Goal: Task Accomplishment & Management: Complete application form

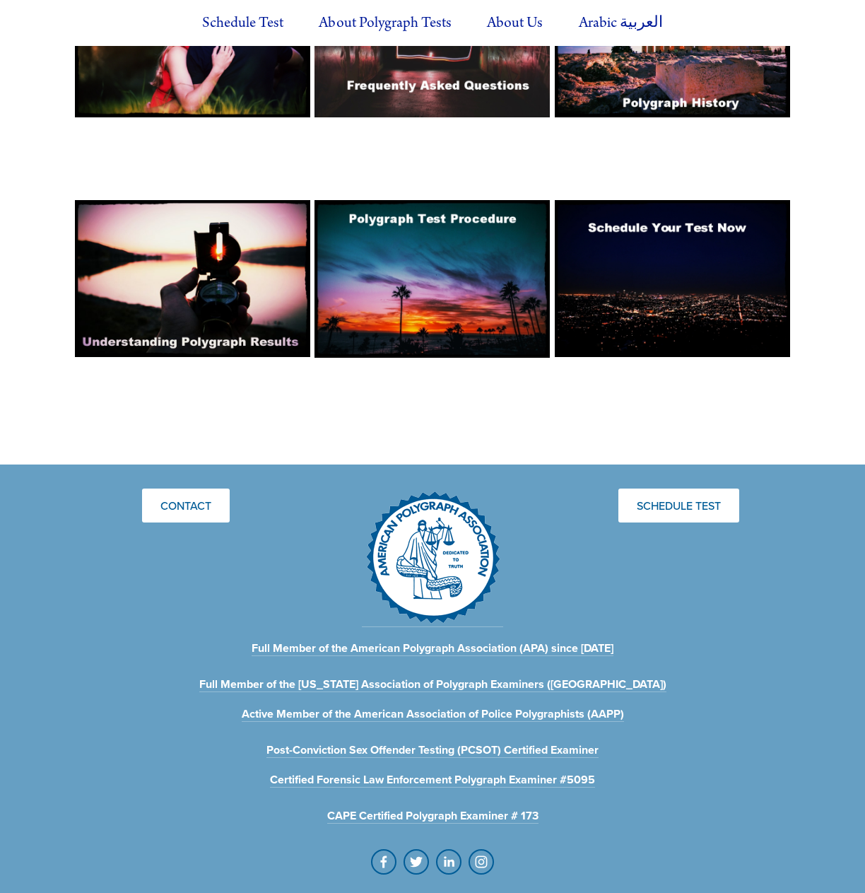
scroll to position [1120, 0]
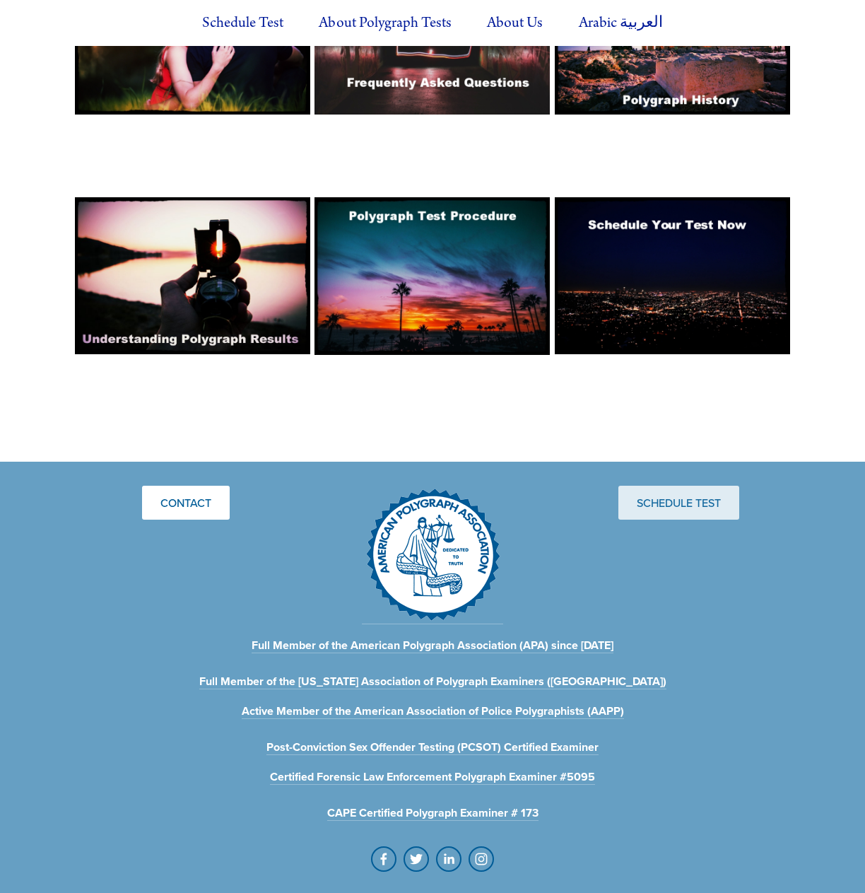
click at [664, 486] on link "Schedule Test" at bounding box center [678, 503] width 121 height 34
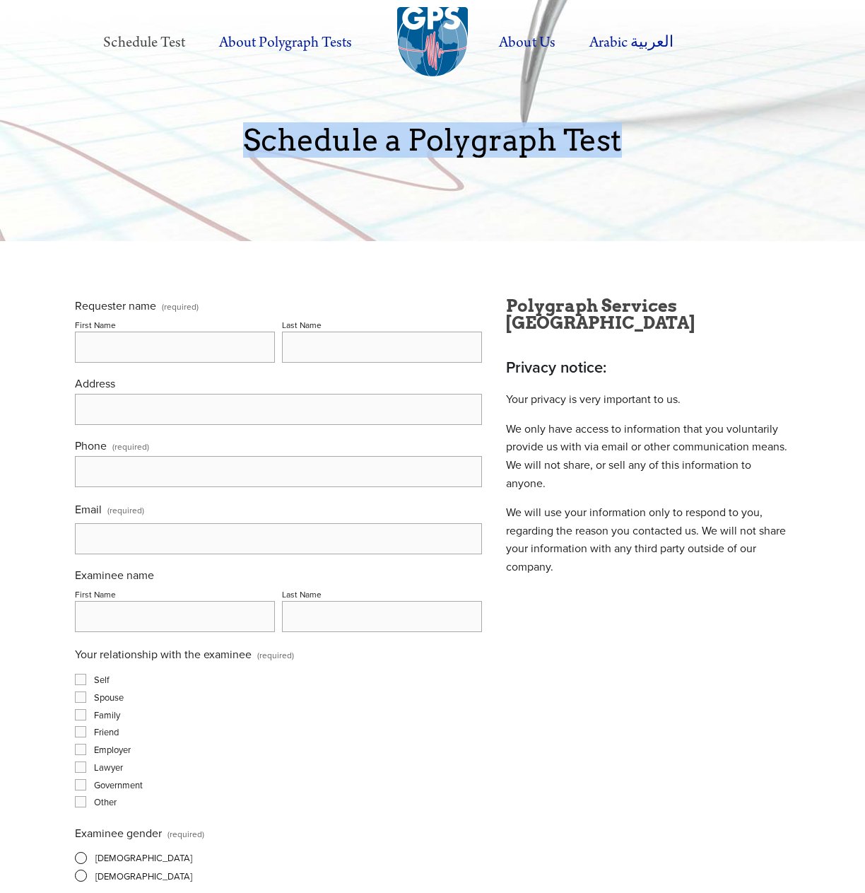
drag, startPoint x: 628, startPoint y: 142, endPoint x: 249, endPoint y: 143, distance: 378.1
click at [249, 143] on p "Schedule a Polygraph Test" at bounding box center [432, 140] width 715 height 33
copy p "Schedule a Polygraph Test"
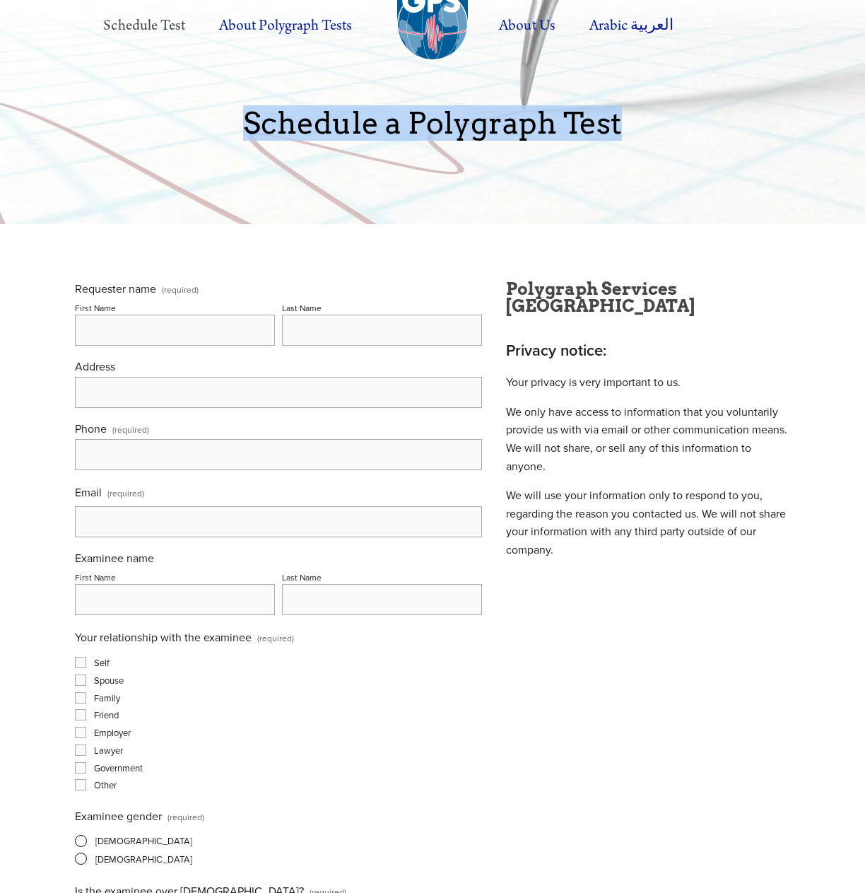
scroll to position [21, 0]
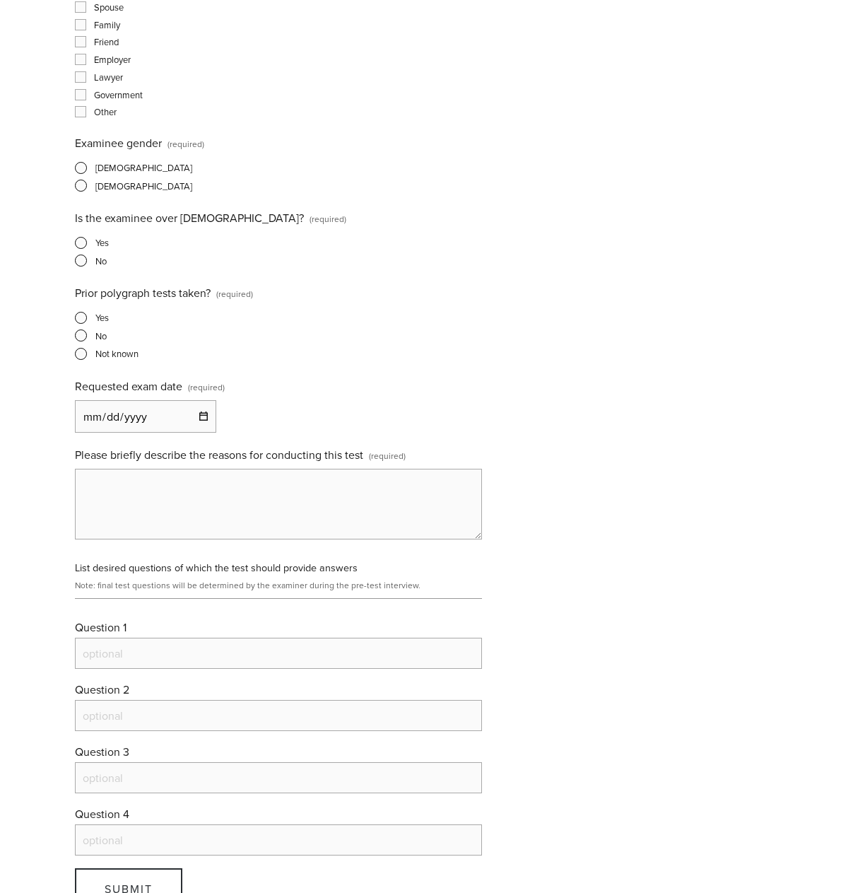
scroll to position [693, 0]
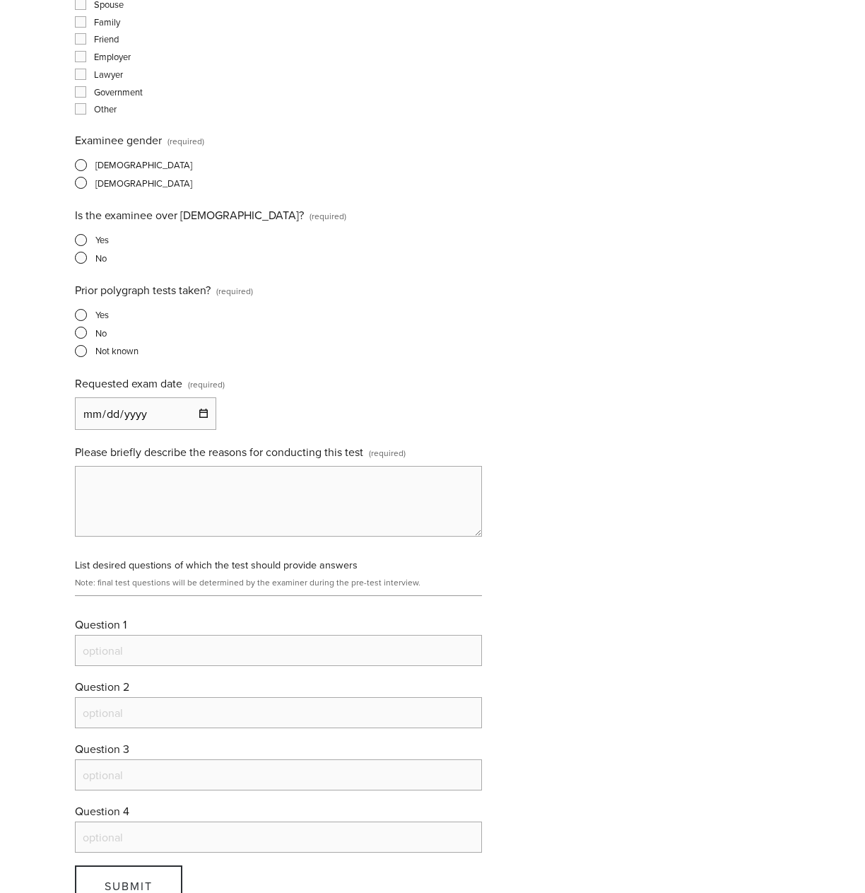
click at [176, 404] on input "Requested exam date (required)" at bounding box center [145, 413] width 141 height 33
type input "2025-09-10"
click at [266, 423] on div "Requested exam date (required) 2025-09-10" at bounding box center [278, 402] width 407 height 56
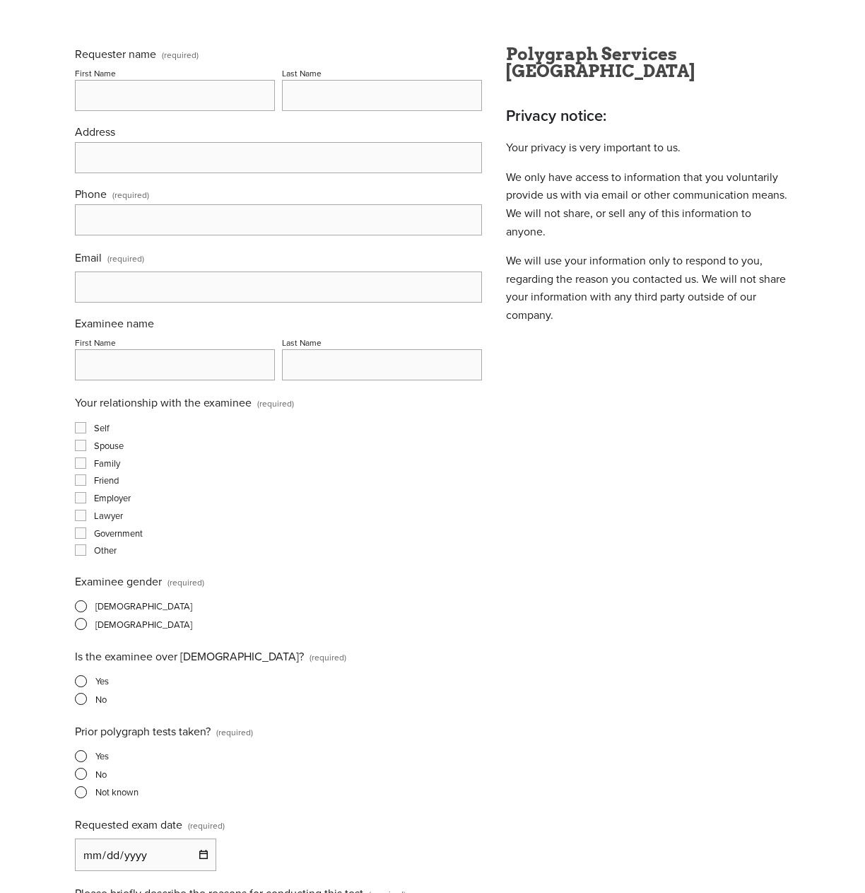
scroll to position [245, 0]
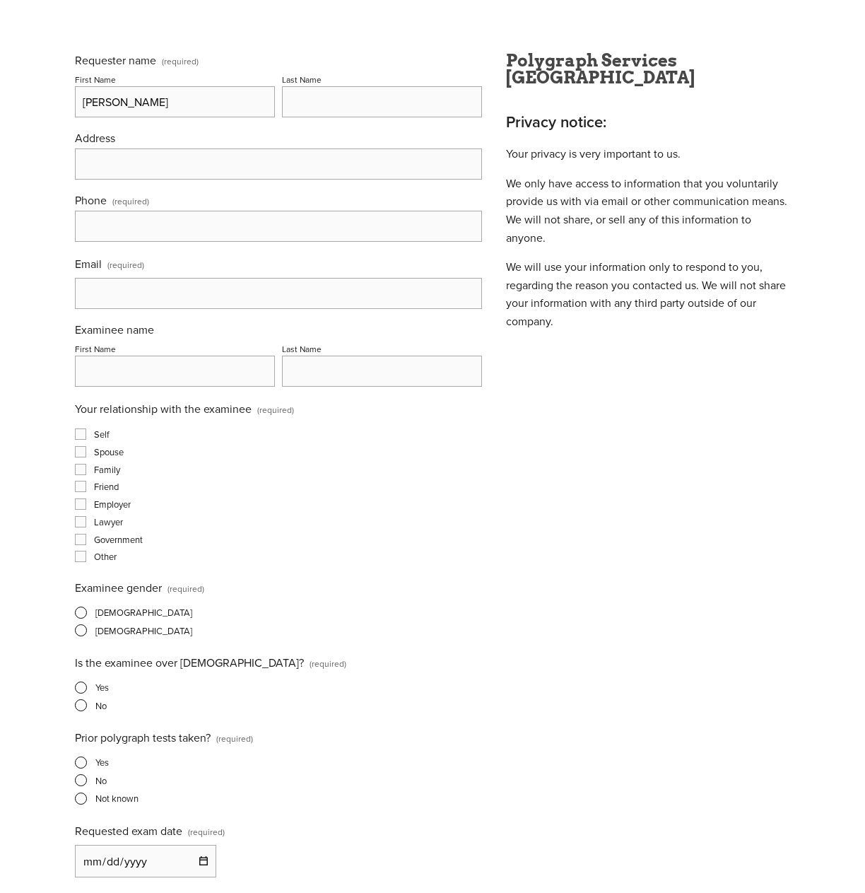
type input "Yadira"
type input "Montano"
click at [204, 172] on input "619 S Broadway" at bounding box center [278, 163] width 407 height 31
type input "619 S Broadway Los Angeles CA 90014"
click at [125, 218] on input "text" at bounding box center [278, 226] width 407 height 31
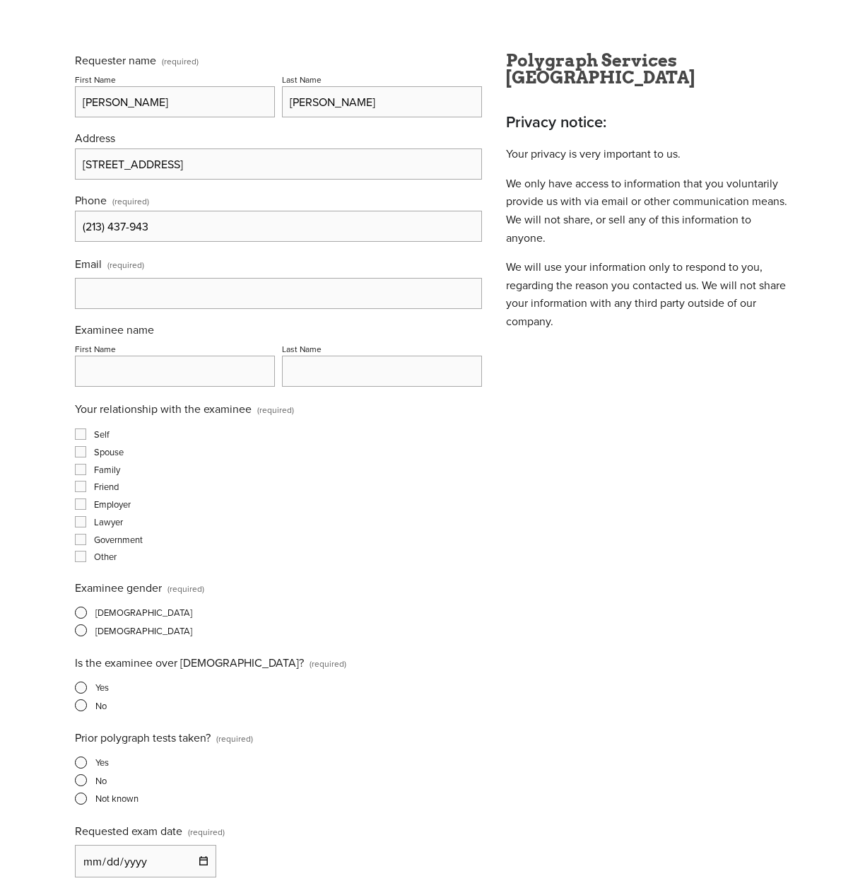
type input "(213) 437-9433"
type input "accounting@bluemoonco.com"
type input "Brando"
type input "Hernandez"
click at [191, 96] on input "Yadira" at bounding box center [175, 101] width 200 height 31
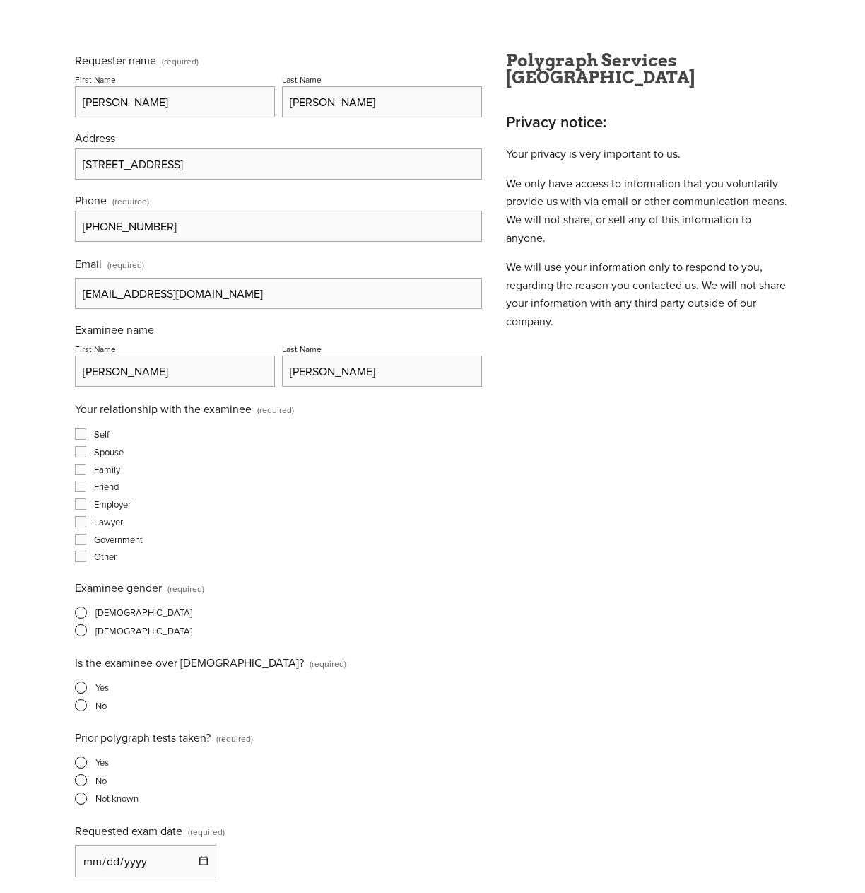
click at [191, 96] on input "Yadira" at bounding box center [175, 101] width 200 height 31
type input "Omar"
type input "Jibawi"
click at [109, 501] on span "Employer" at bounding box center [112, 504] width 37 height 13
click at [86, 501] on input "Employer" at bounding box center [80, 503] width 11 height 11
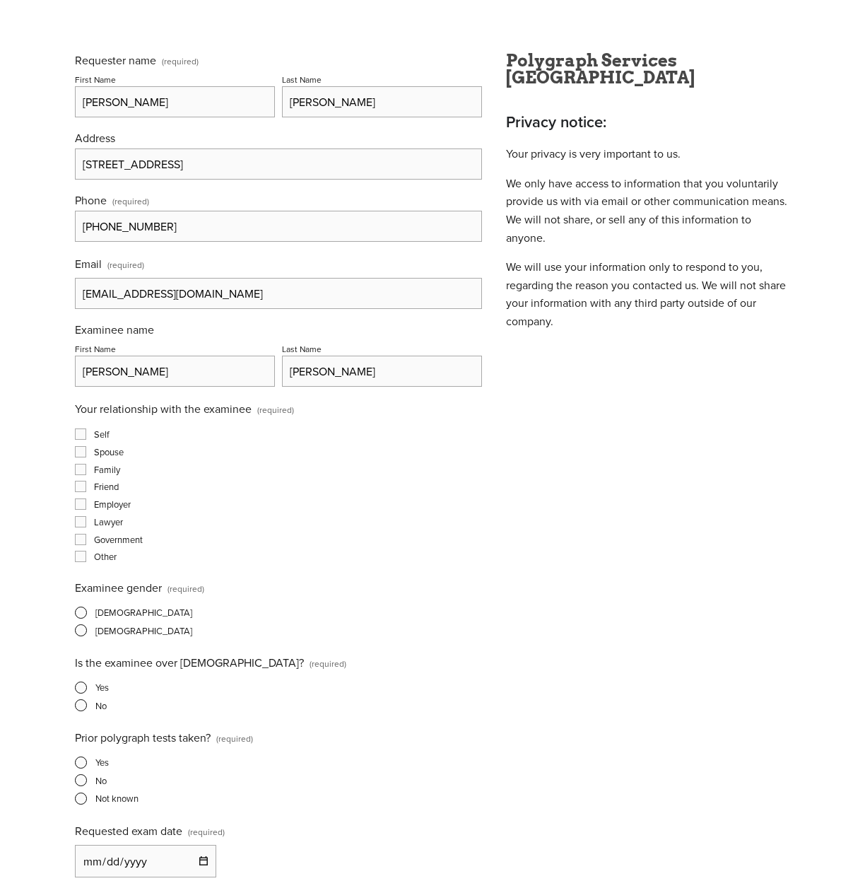
checkbox input "true"
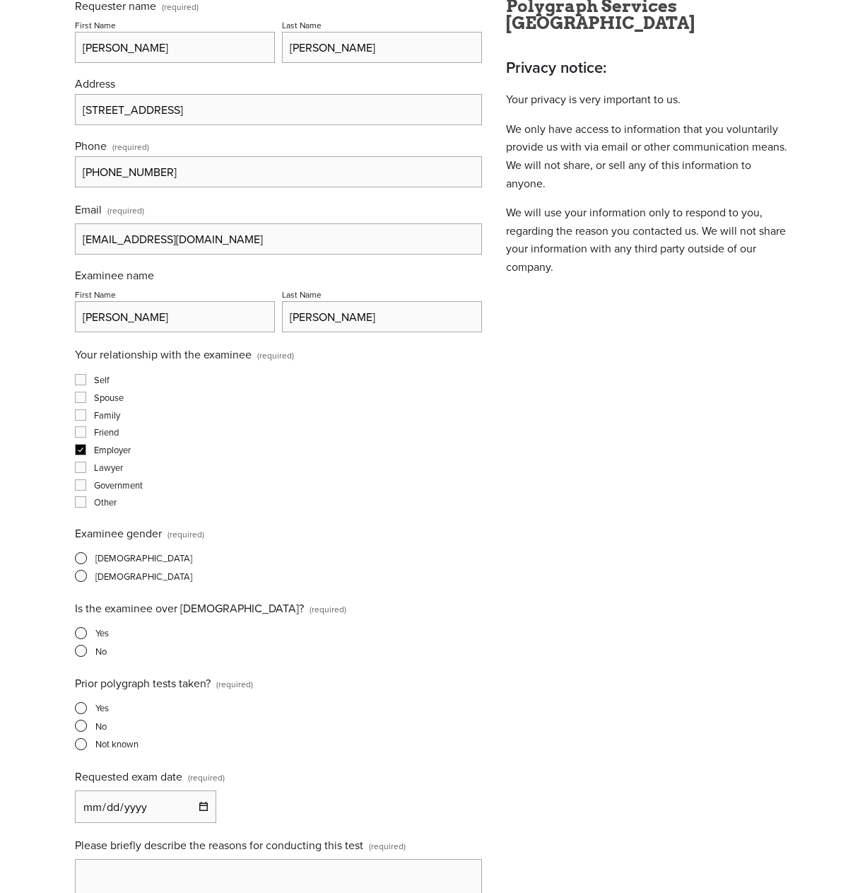
scroll to position [300, 0]
click at [102, 558] on span "[DEMOGRAPHIC_DATA]" at bounding box center [143, 557] width 97 height 13
click at [84, 558] on input "[DEMOGRAPHIC_DATA]" at bounding box center [79, 557] width 9 height 9
radio input "true"
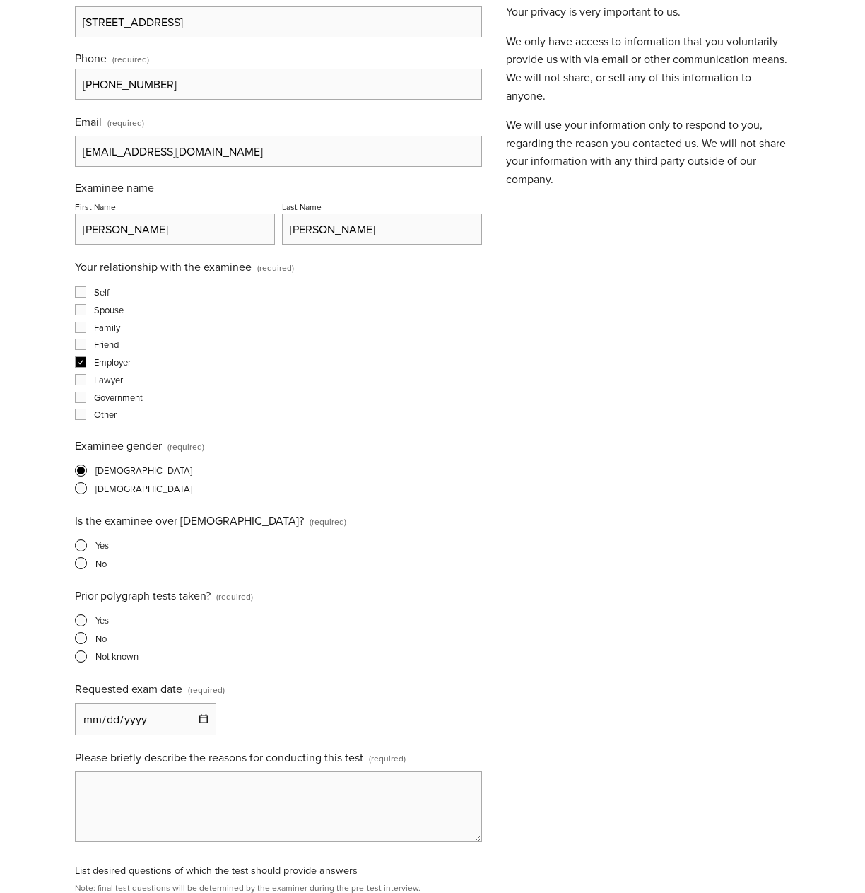
scroll to position [400, 0]
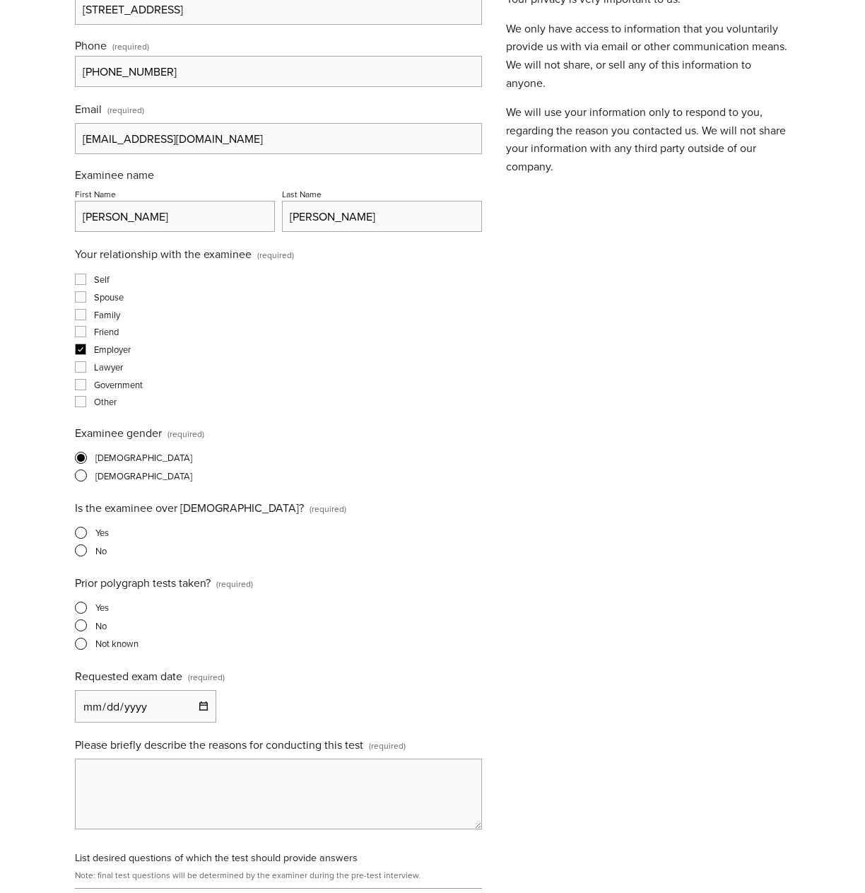
click at [90, 529] on label "Yes" at bounding box center [92, 532] width 34 height 13
click at [84, 529] on input "Yes" at bounding box center [79, 532] width 9 height 9
radio input "true"
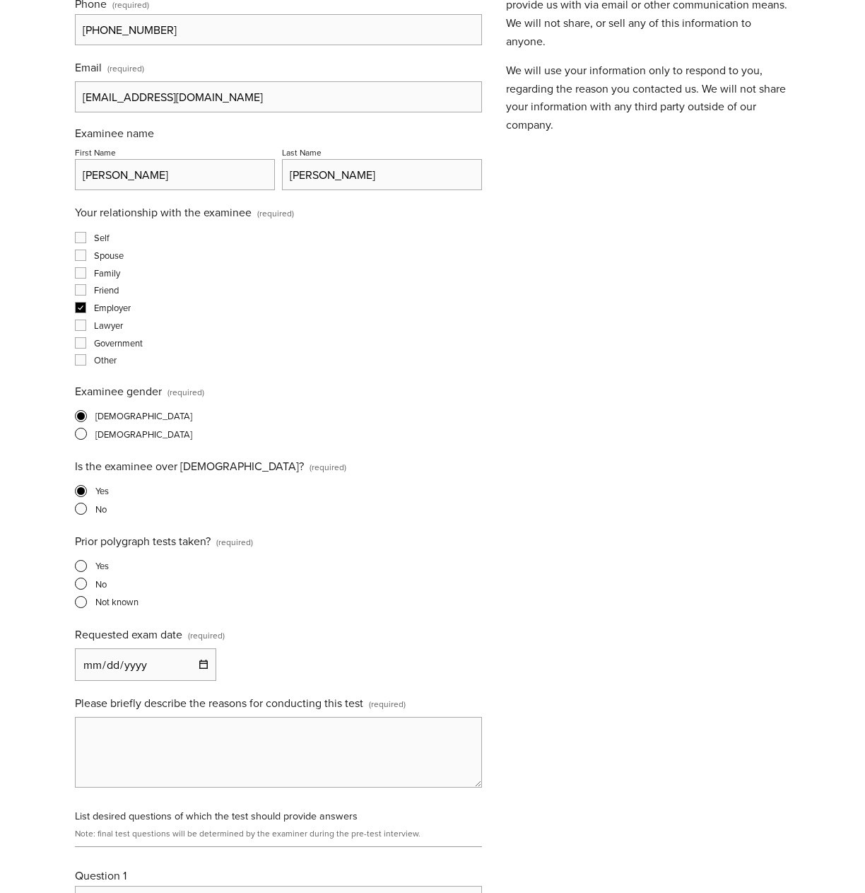
scroll to position [443, 0]
click at [93, 577] on label "No" at bounding box center [91, 582] width 32 height 13
click at [84, 577] on input "No" at bounding box center [79, 581] width 9 height 9
radio input "true"
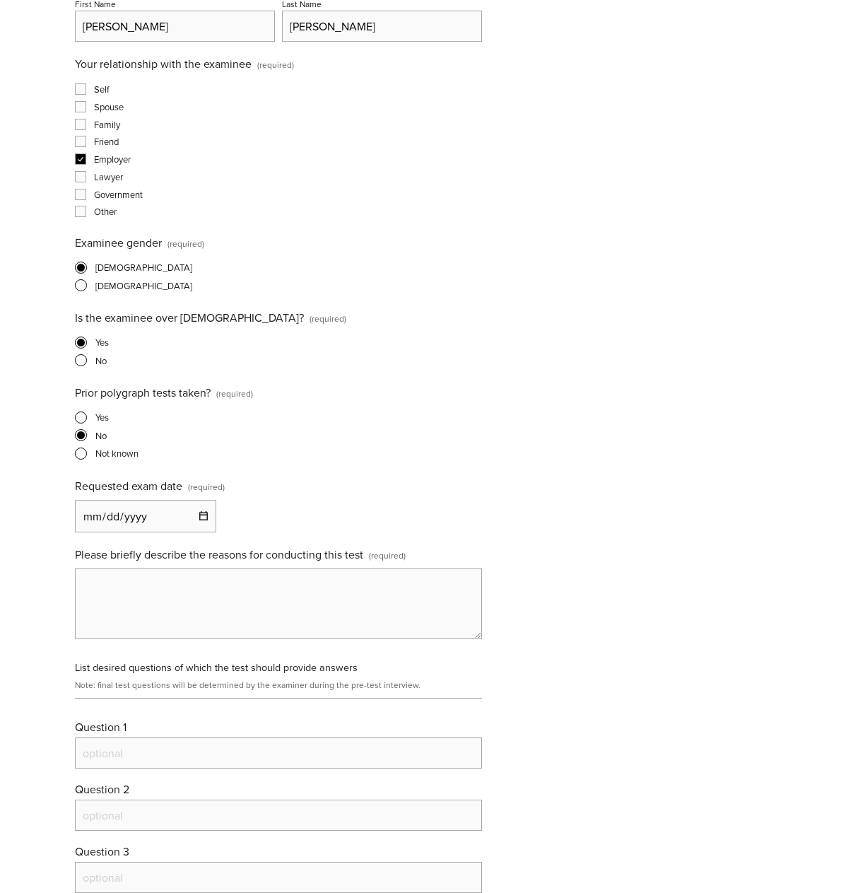
scroll to position [606, 0]
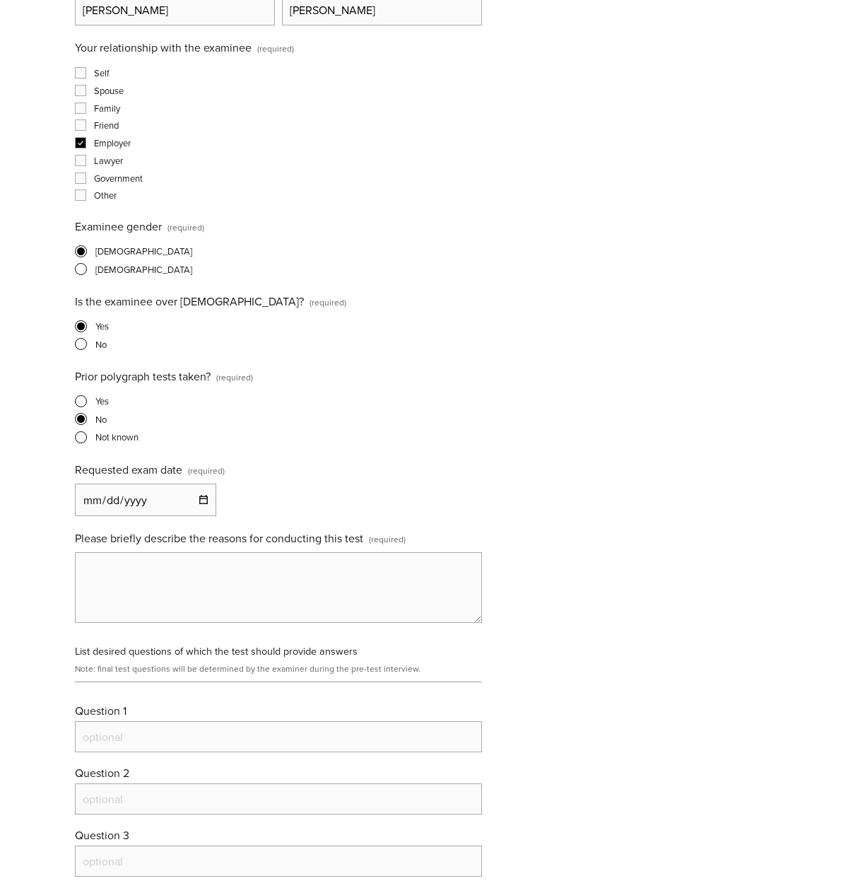
click at [216, 573] on textarea "Please briefly describe the reasons for conducting this test (required)" at bounding box center [278, 587] width 407 height 71
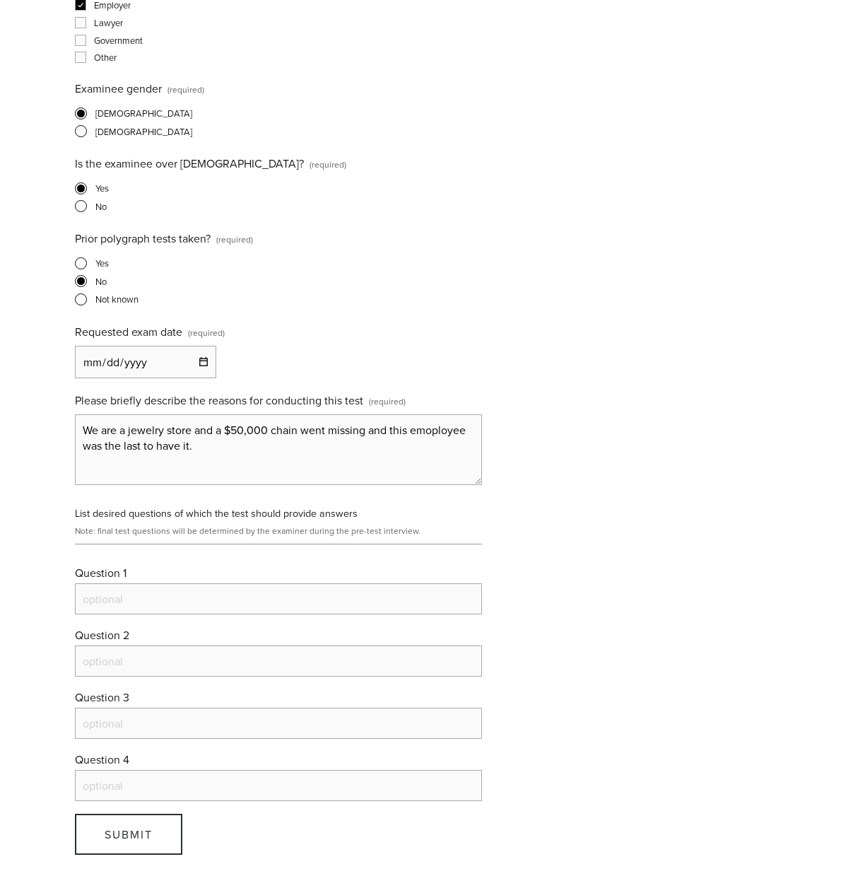
scroll to position [746, 0]
type textarea "We are a jewelry store, and a $50,000 chain went missing, and this employee was…"
click at [253, 599] on input "Question 1" at bounding box center [278, 597] width 407 height 31
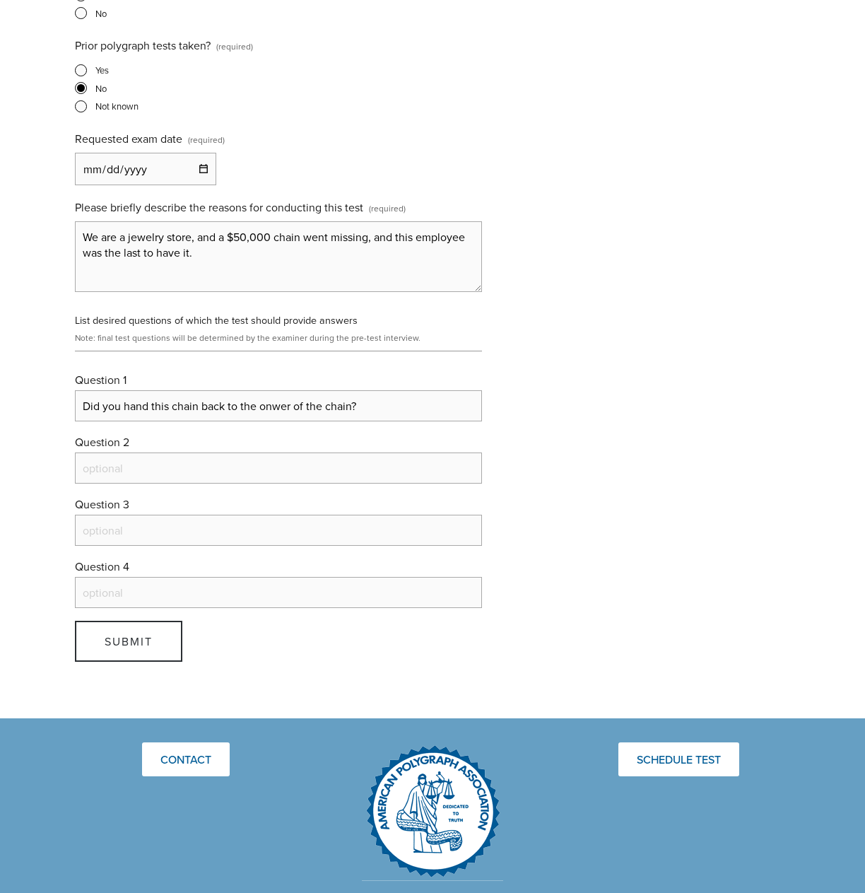
scroll to position [944, 0]
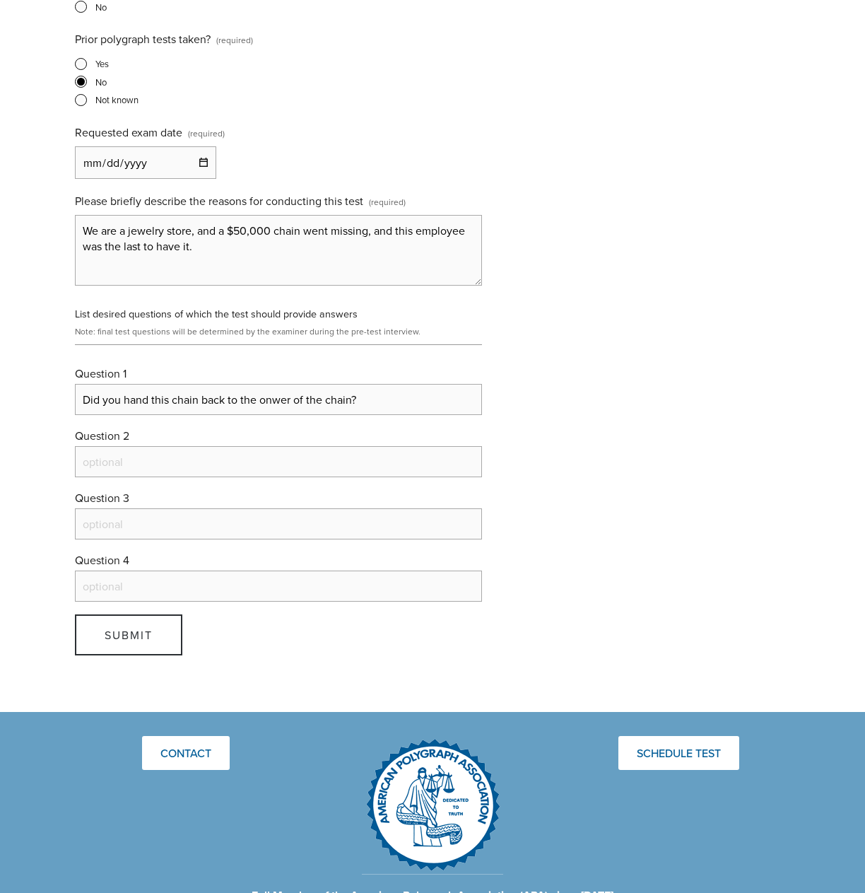
type input "Did you hand this chain back to the onwer of the chain?"
click at [243, 465] on input "Question 2" at bounding box center [278, 461] width 407 height 31
type input "Have you spoken with anyone outisde the store about taking or hiding the missin…"
type input "Did you personally take the missing chain from the store?"
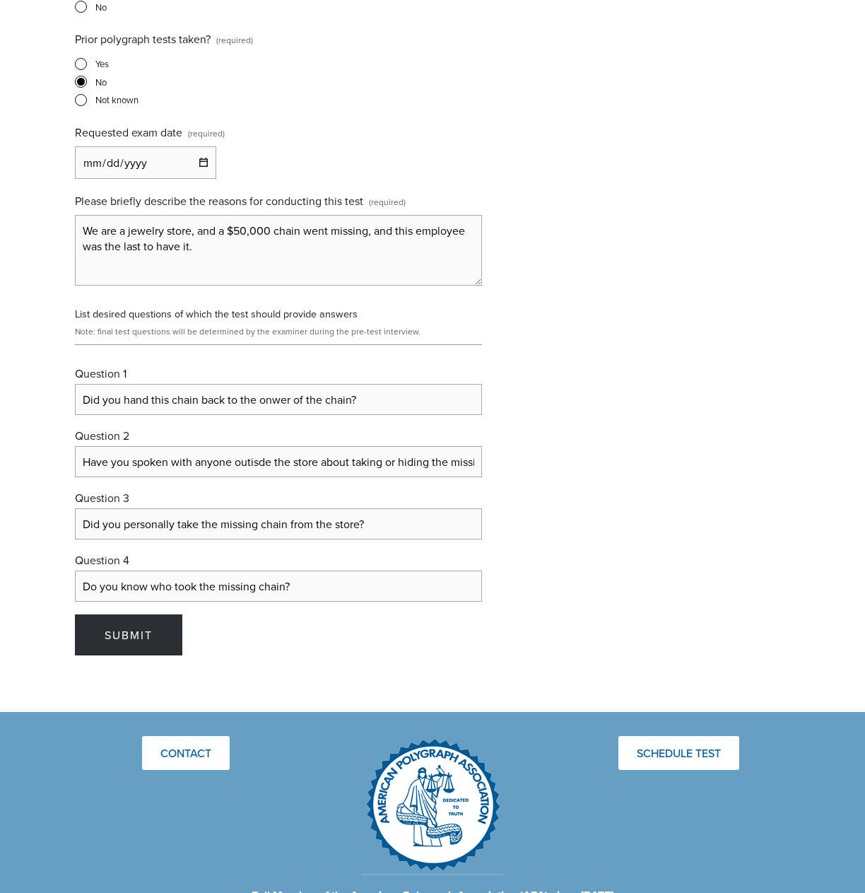
type input "Do you know who took the missing chain?"
click at [128, 640] on span "Submit" at bounding box center [129, 635] width 48 height 16
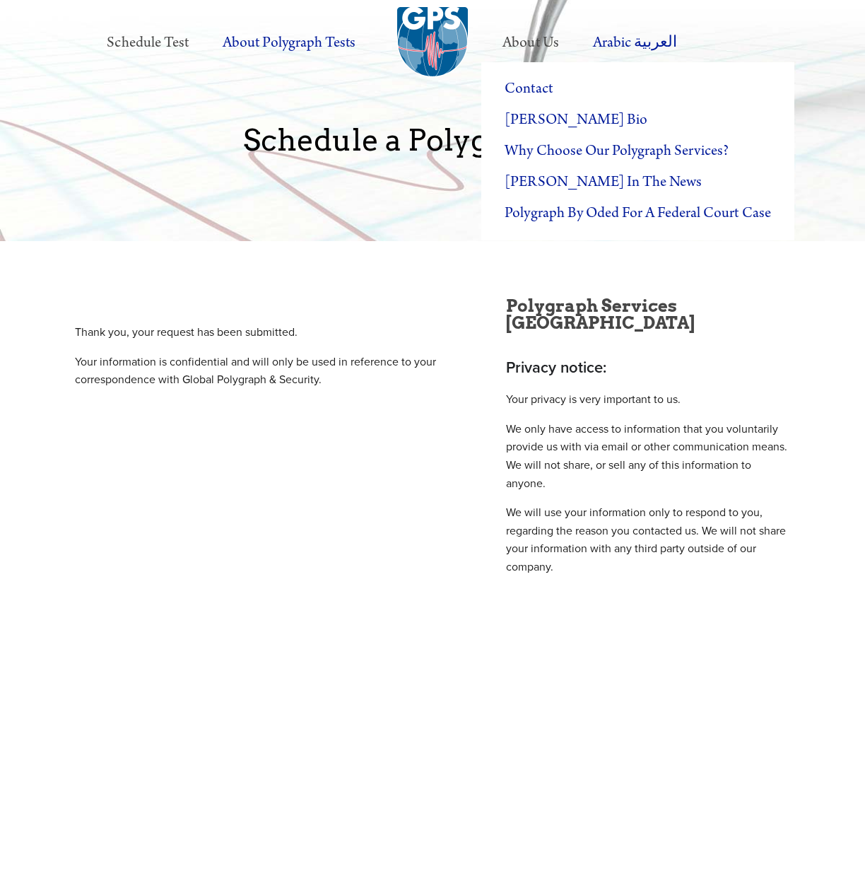
click at [542, 48] on label "About Us" at bounding box center [530, 42] width 87 height 39
